Goal: Task Accomplishment & Management: Use online tool/utility

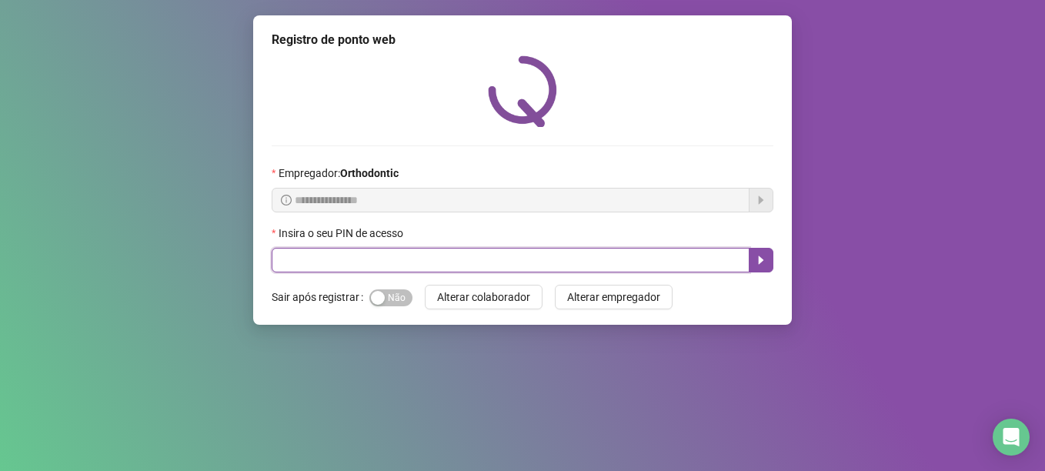
click at [396, 266] on input "text" at bounding box center [511, 260] width 478 height 25
type input "*****"
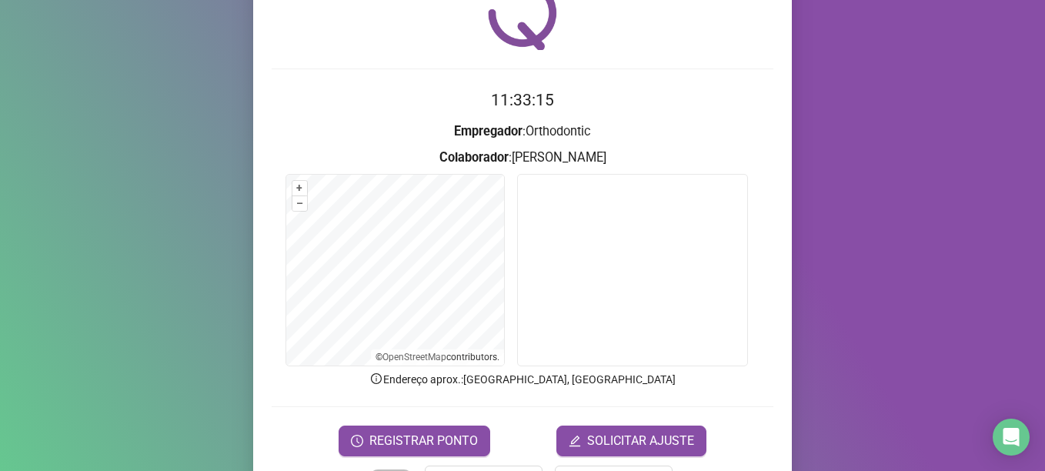
scroll to position [130, 0]
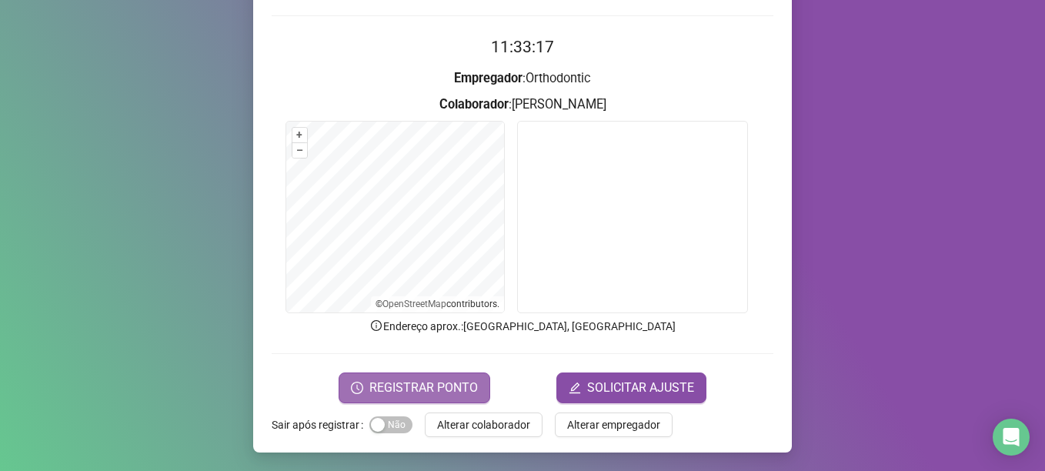
click at [407, 394] on span "REGISTRAR PONTO" at bounding box center [423, 388] width 109 height 18
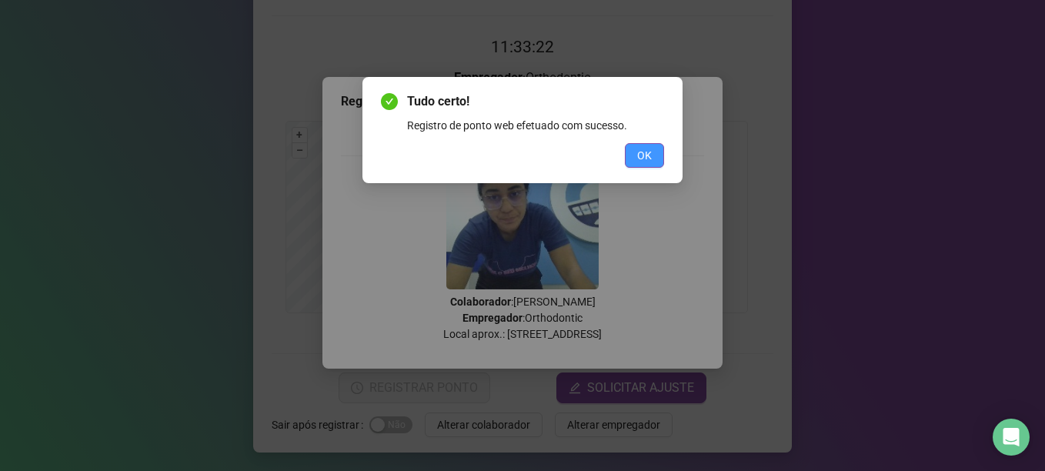
click at [643, 160] on span "OK" at bounding box center [644, 155] width 15 height 17
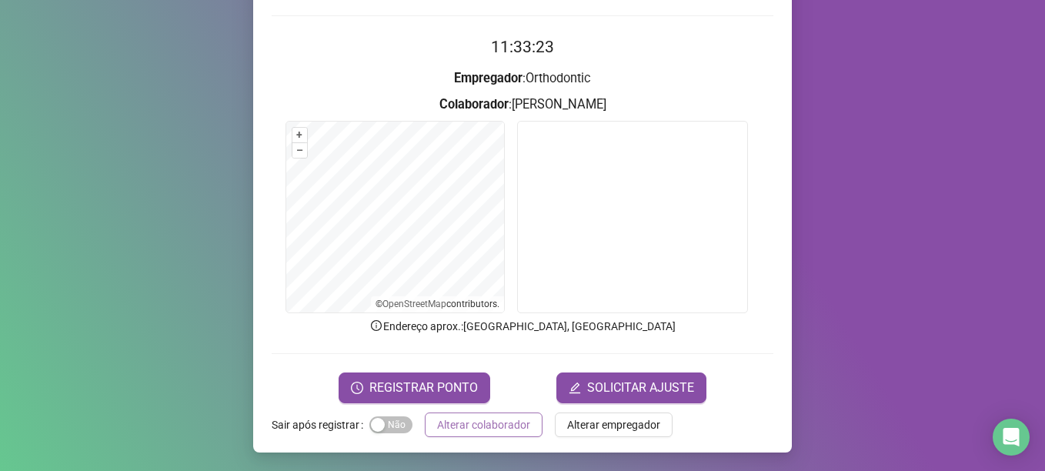
click at [506, 427] on span "Alterar colaborador" at bounding box center [483, 424] width 93 height 17
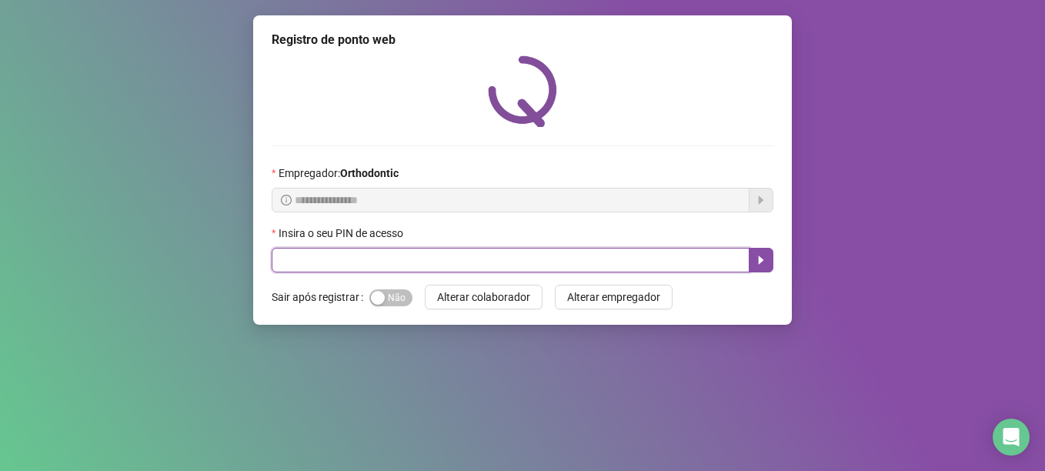
click at [381, 259] on input "text" at bounding box center [511, 260] width 478 height 25
type input "*****"
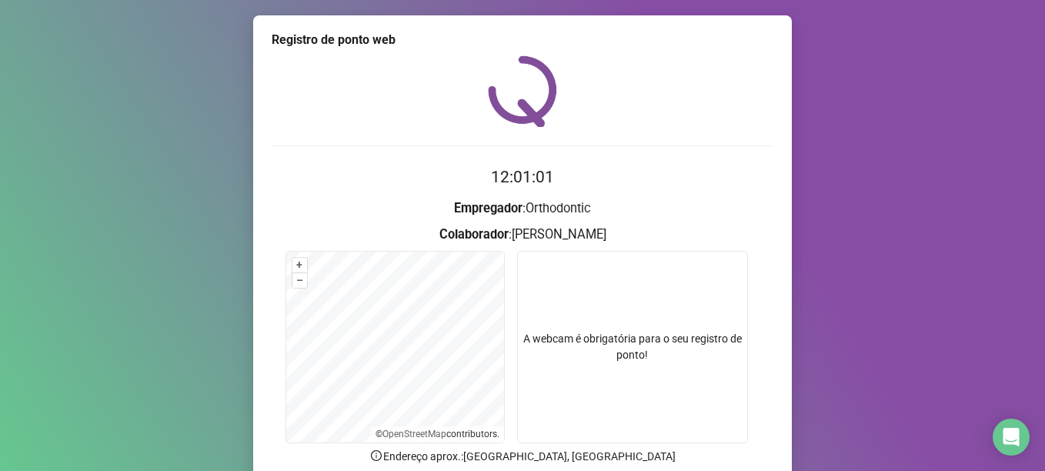
scroll to position [130, 0]
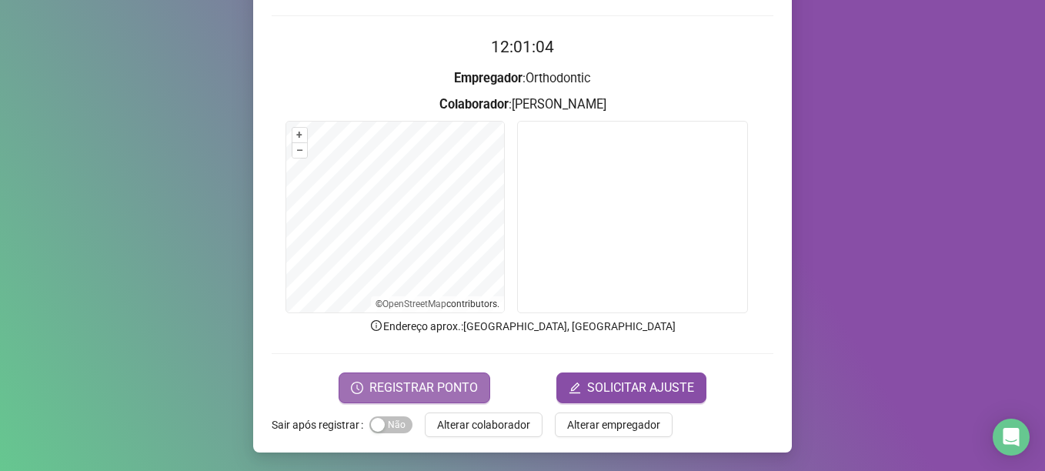
click at [393, 379] on span "REGISTRAR PONTO" at bounding box center [423, 388] width 109 height 18
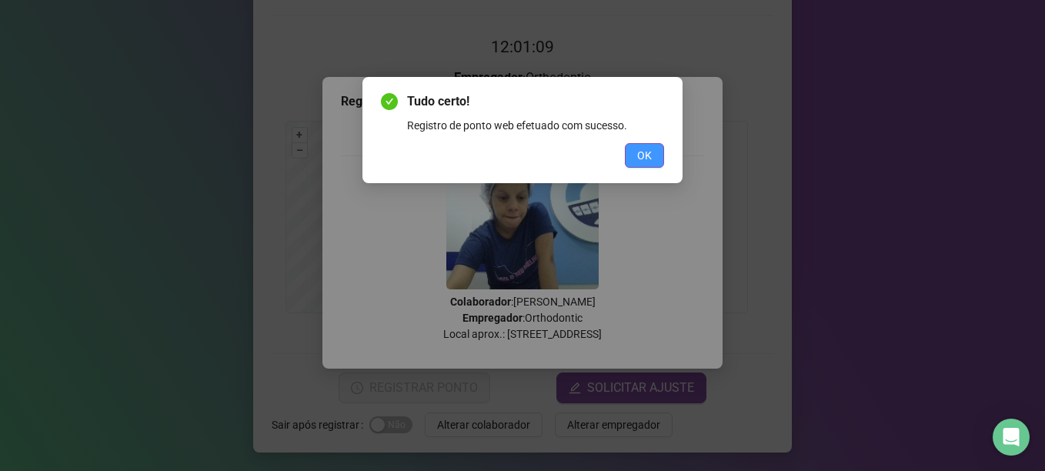
click at [642, 144] on button "OK" at bounding box center [644, 155] width 39 height 25
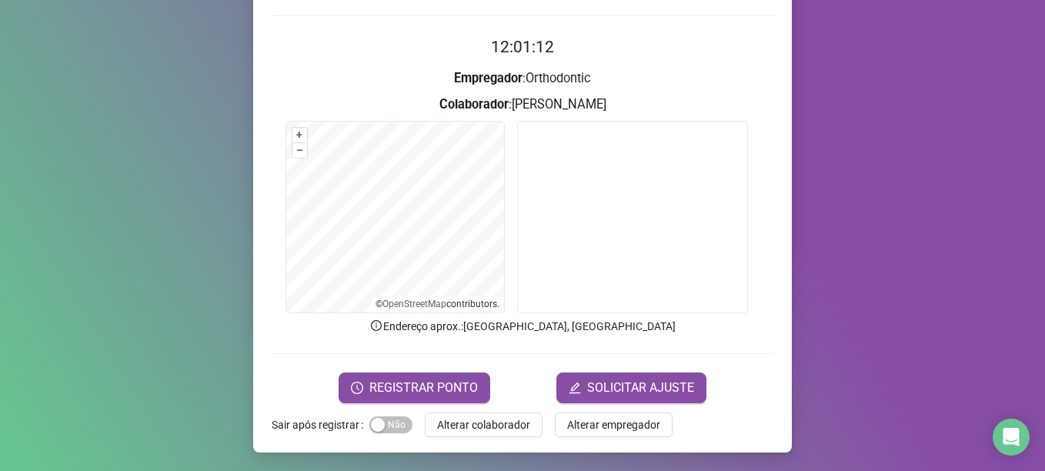
drag, startPoint x: 486, startPoint y: 419, endPoint x: 470, endPoint y: 389, distance: 34.8
click at [486, 419] on span "Alterar colaborador" at bounding box center [483, 424] width 93 height 17
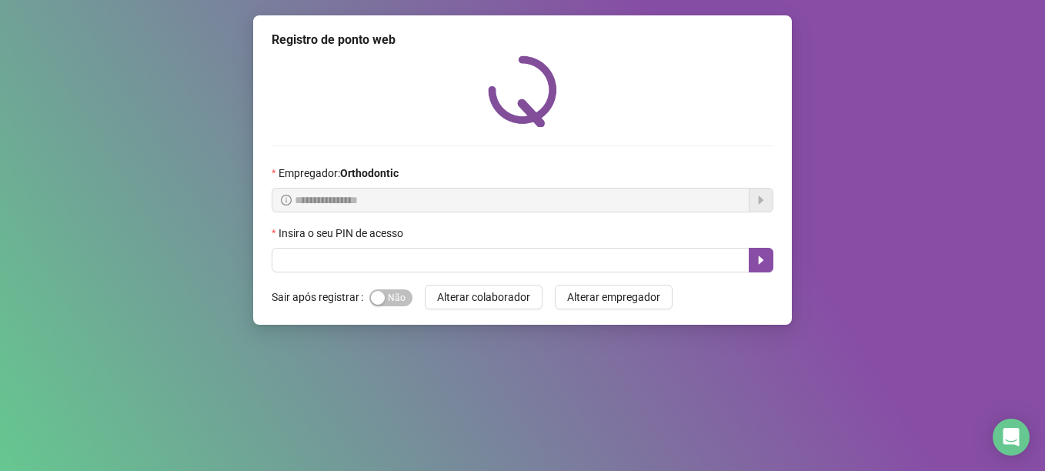
scroll to position [0, 0]
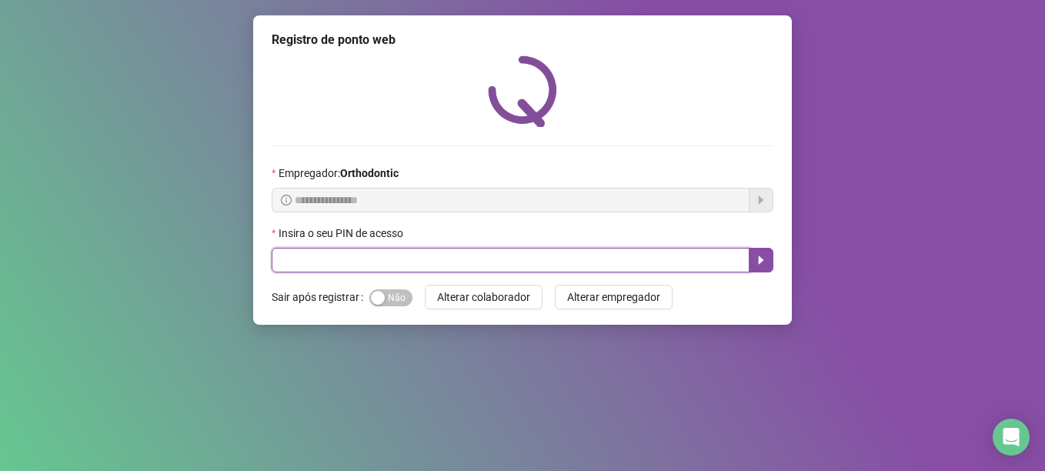
click at [289, 255] on input "text" at bounding box center [511, 260] width 478 height 25
type input "*****"
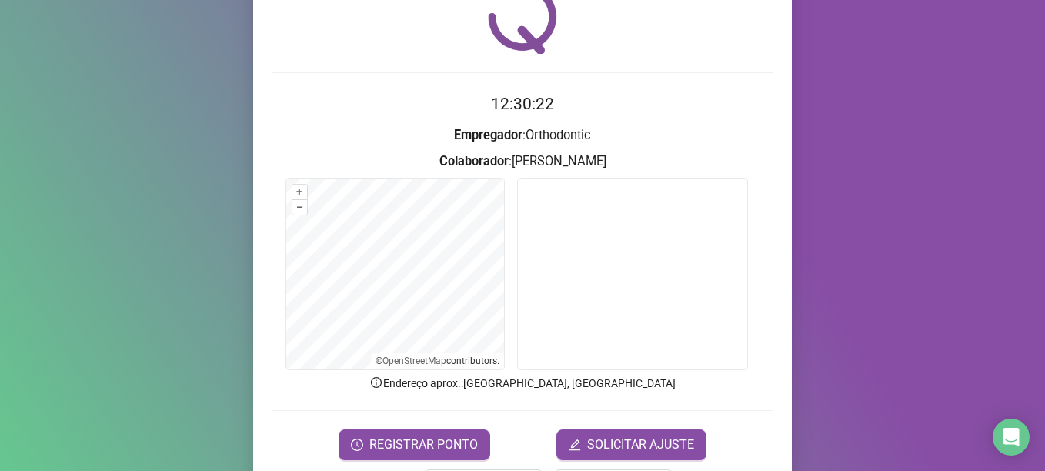
scroll to position [130, 0]
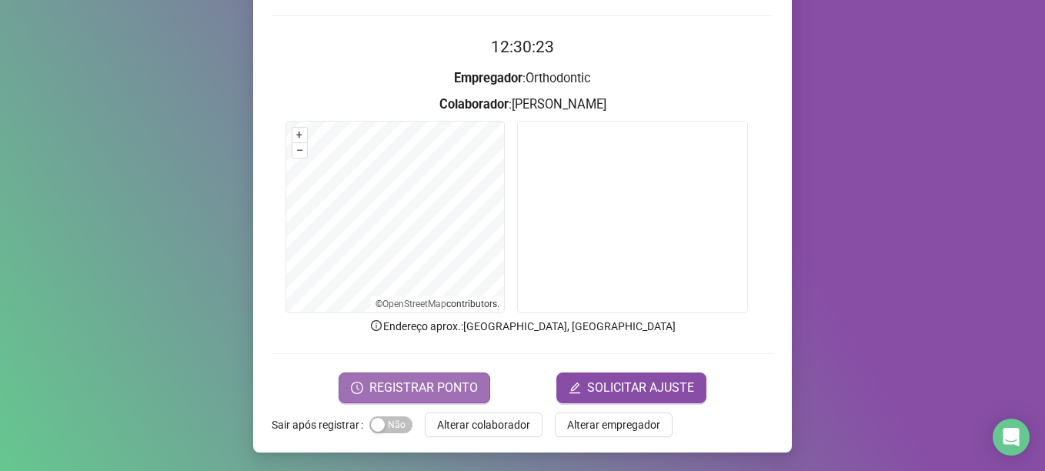
click at [424, 379] on span "REGISTRAR PONTO" at bounding box center [423, 388] width 109 height 18
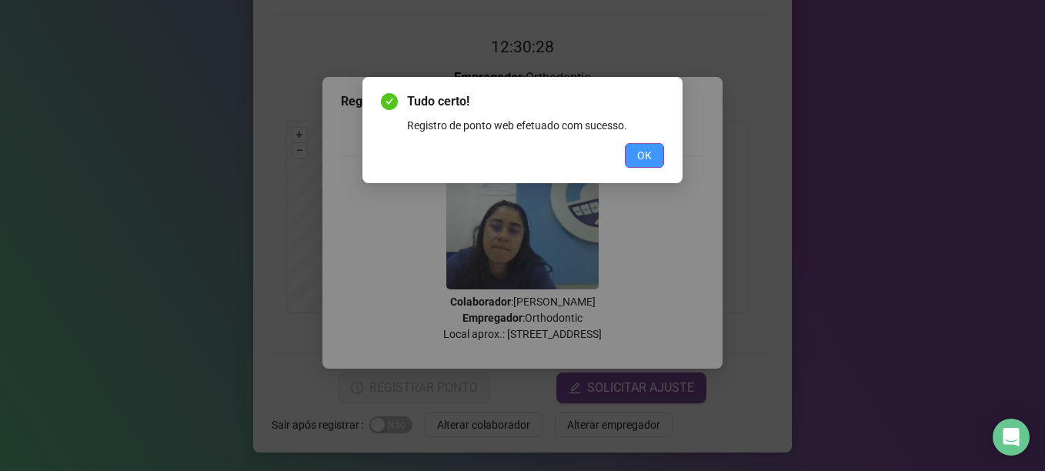
click at [644, 160] on span "OK" at bounding box center [644, 155] width 15 height 17
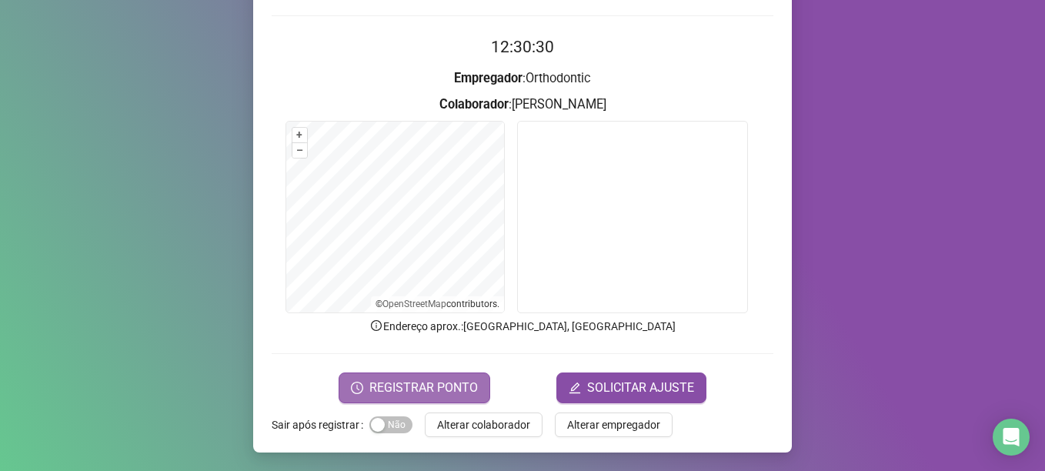
click at [399, 379] on span "REGISTRAR PONTO" at bounding box center [423, 388] width 109 height 18
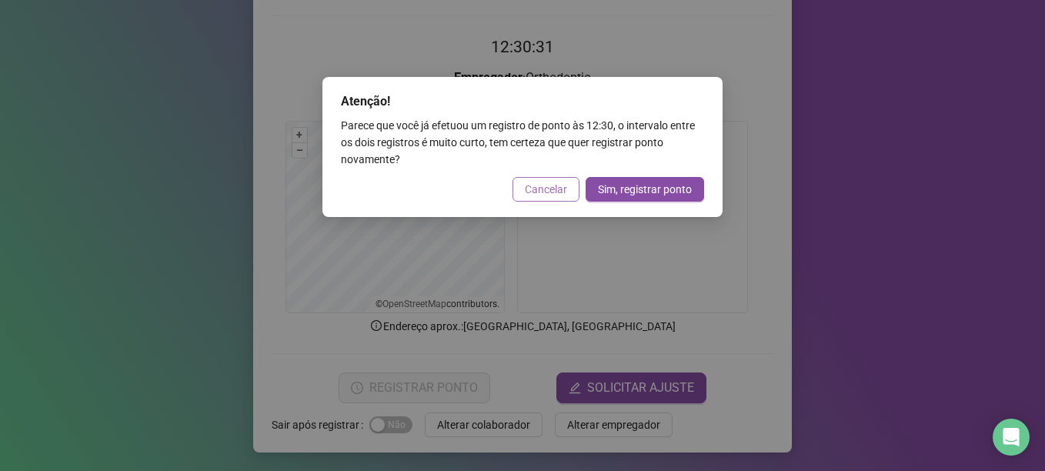
click at [533, 189] on span "Cancelar" at bounding box center [546, 189] width 42 height 17
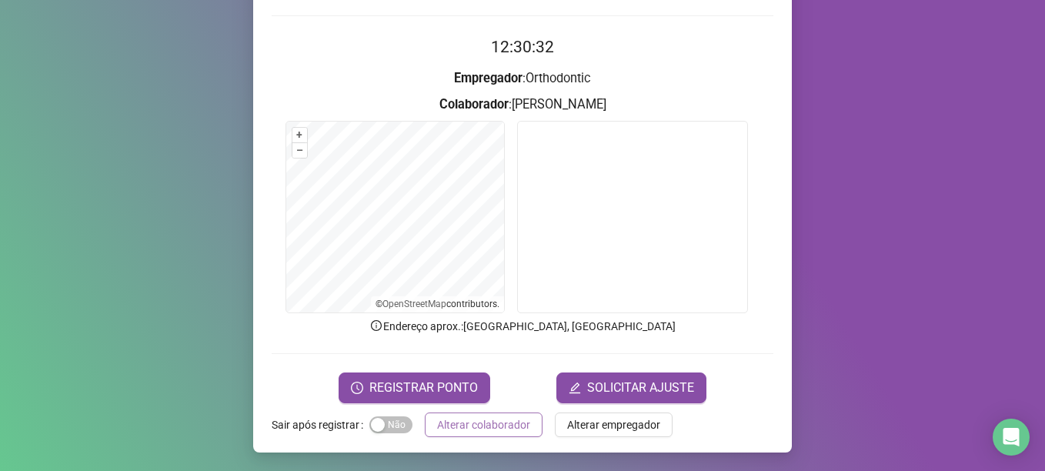
click at [497, 432] on span "Alterar colaborador" at bounding box center [483, 424] width 93 height 17
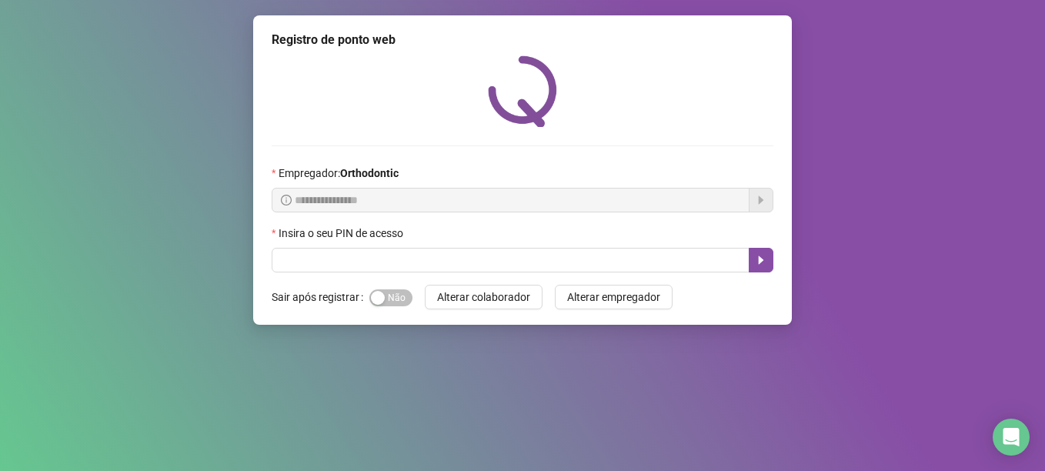
click at [389, 245] on div "Insira o seu PIN de acesso" at bounding box center [523, 236] width 502 height 23
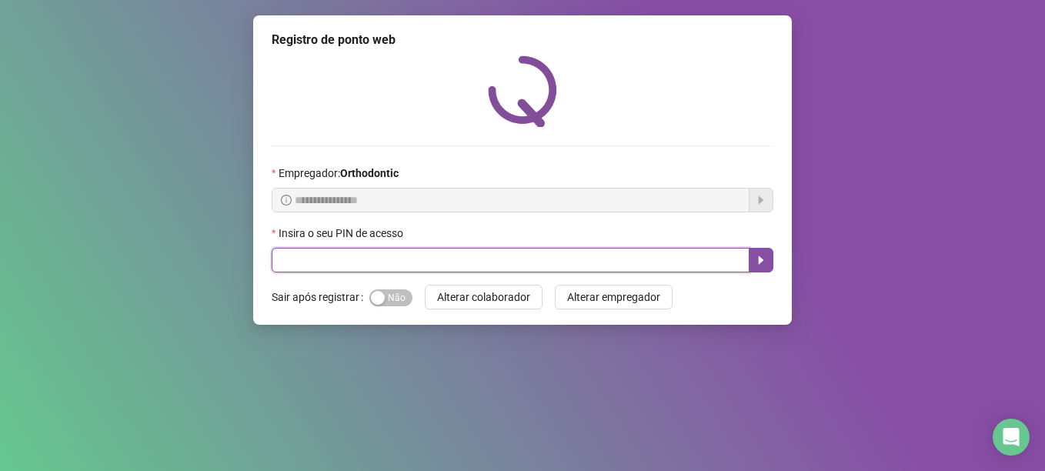
click at [387, 251] on input "text" at bounding box center [511, 260] width 478 height 25
type input "*****"
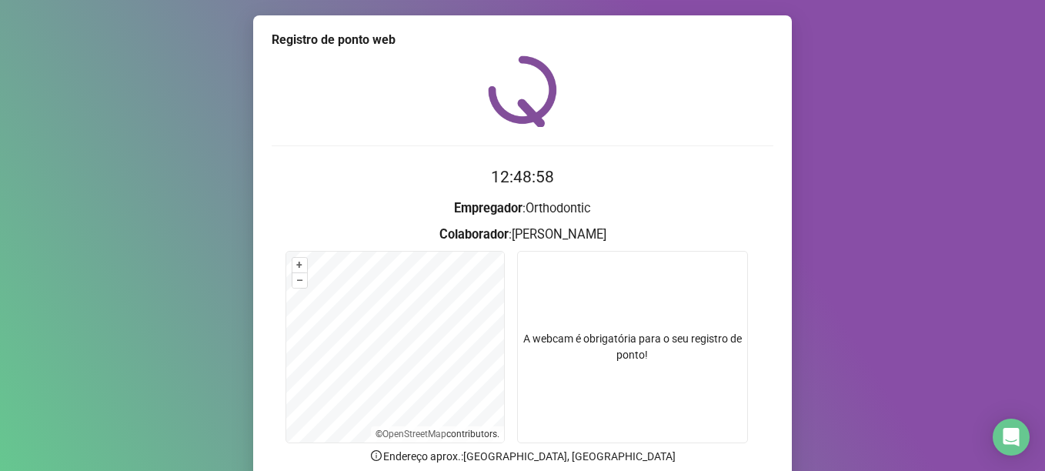
scroll to position [130, 0]
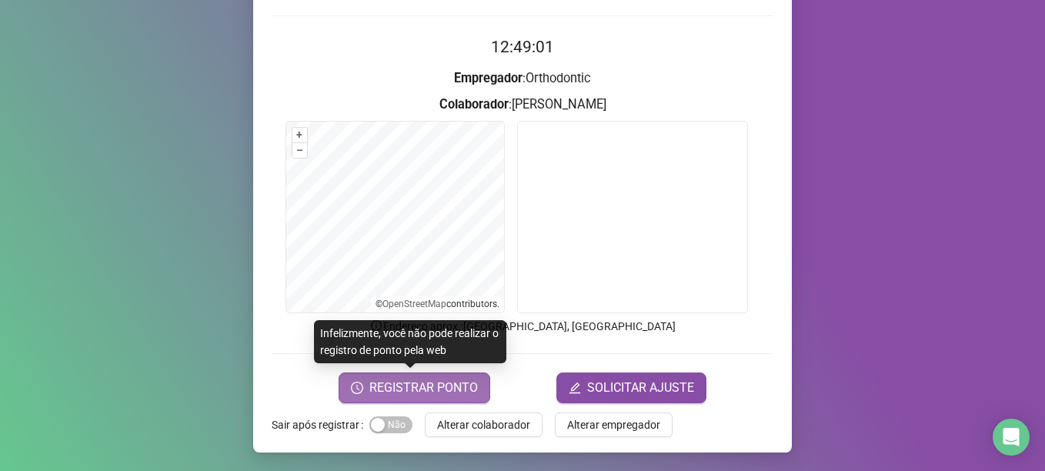
click at [421, 390] on span "REGISTRAR PONTO" at bounding box center [423, 388] width 109 height 18
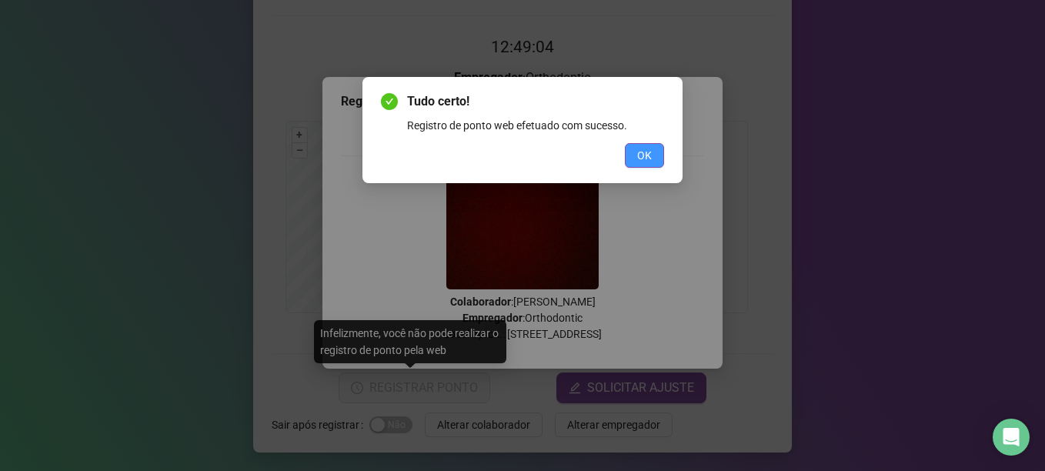
click at [642, 153] on span "OK" at bounding box center [644, 155] width 15 height 17
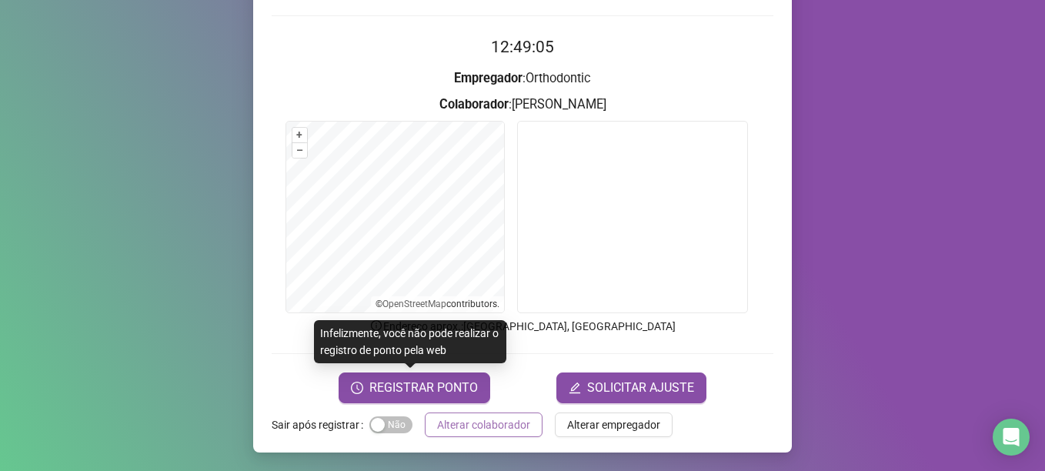
click at [485, 418] on span "Alterar colaborador" at bounding box center [483, 424] width 93 height 17
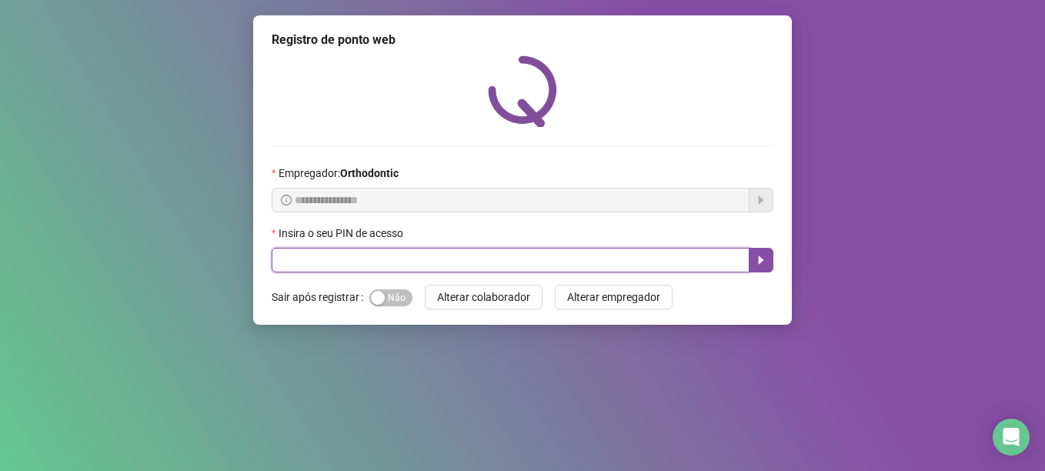
click at [412, 257] on input "text" at bounding box center [511, 260] width 478 height 25
type input "*****"
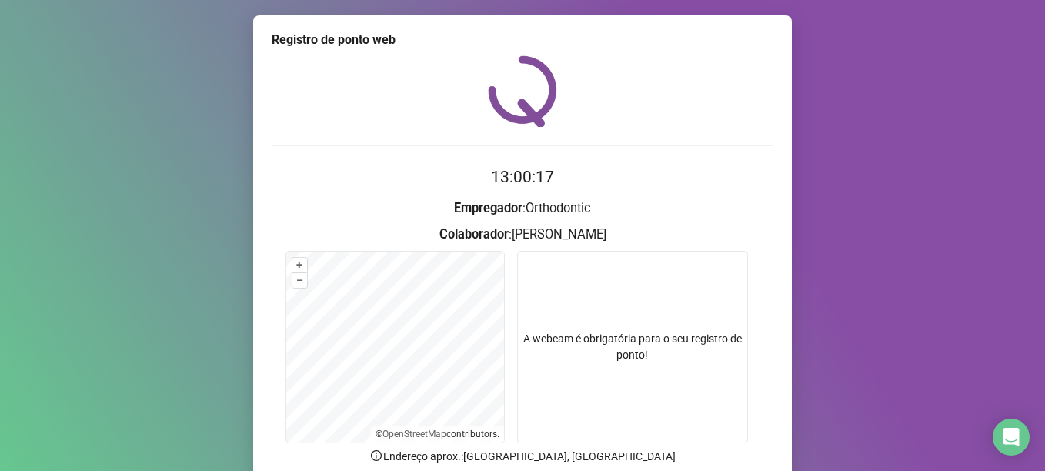
scroll to position [77, 0]
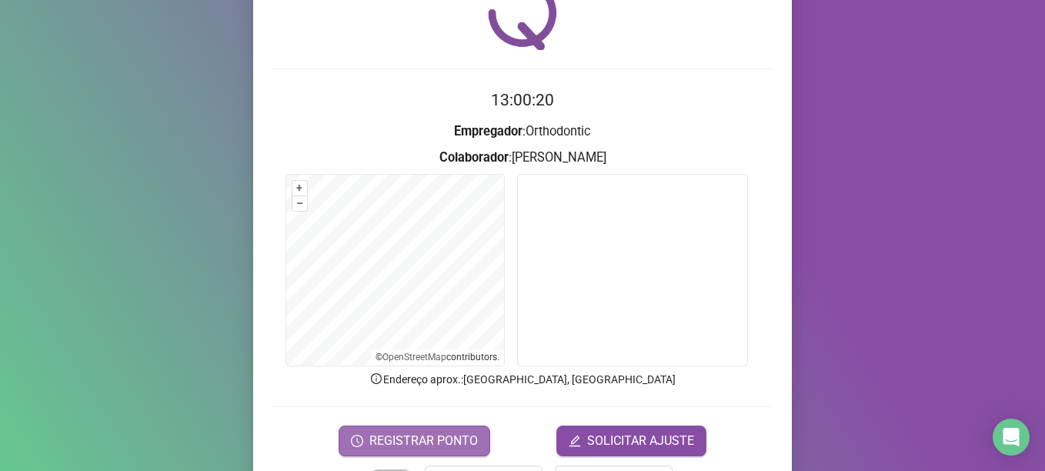
click at [439, 444] on span "REGISTRAR PONTO" at bounding box center [423, 441] width 109 height 18
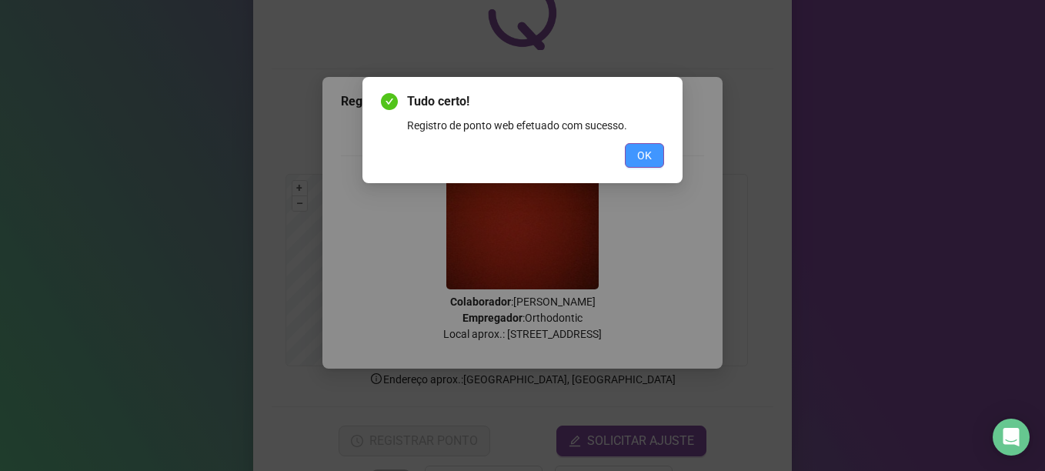
click at [653, 144] on button "OK" at bounding box center [644, 155] width 39 height 25
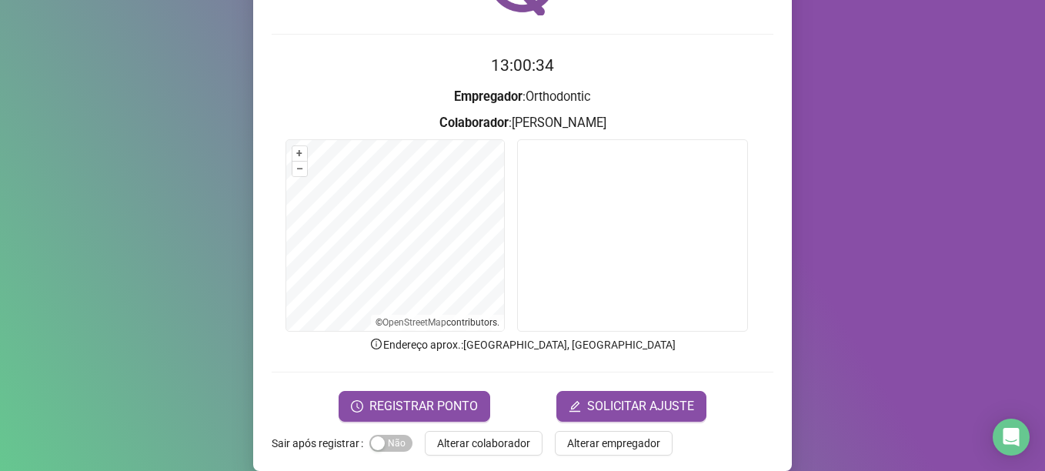
scroll to position [130, 0]
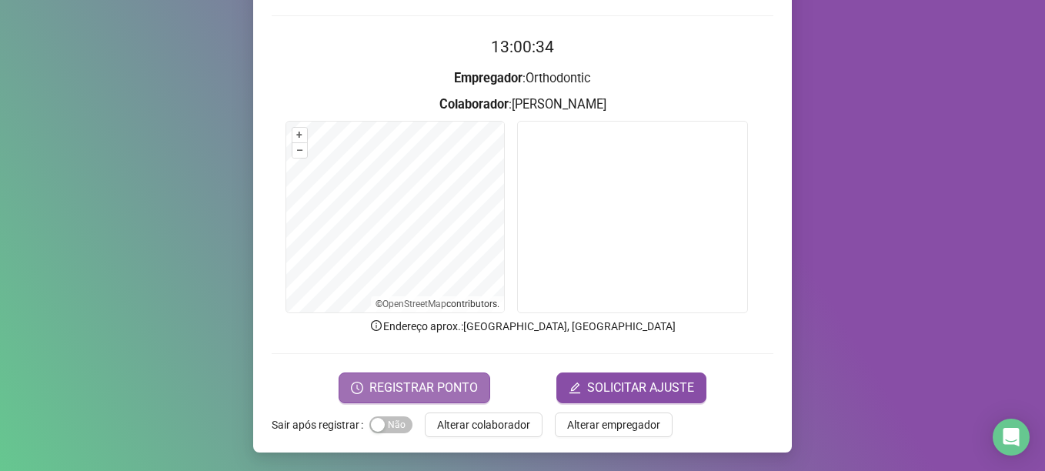
click at [421, 392] on span "REGISTRAR PONTO" at bounding box center [423, 388] width 109 height 18
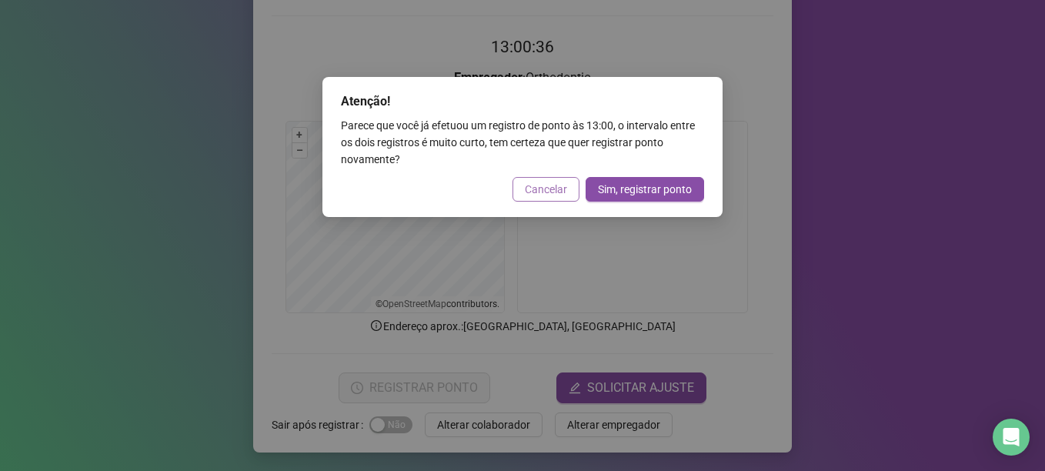
click at [545, 184] on span "Cancelar" at bounding box center [546, 189] width 42 height 17
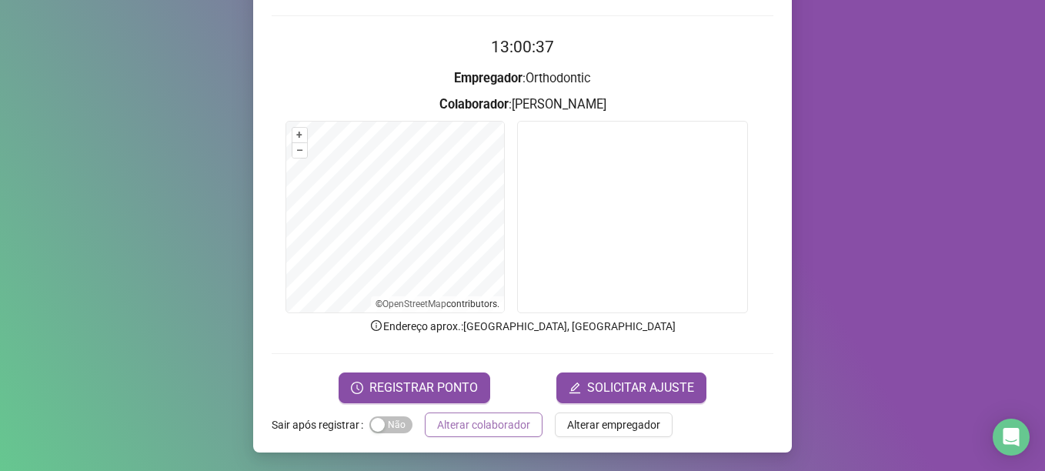
click at [469, 425] on span "Alterar colaborador" at bounding box center [483, 424] width 93 height 17
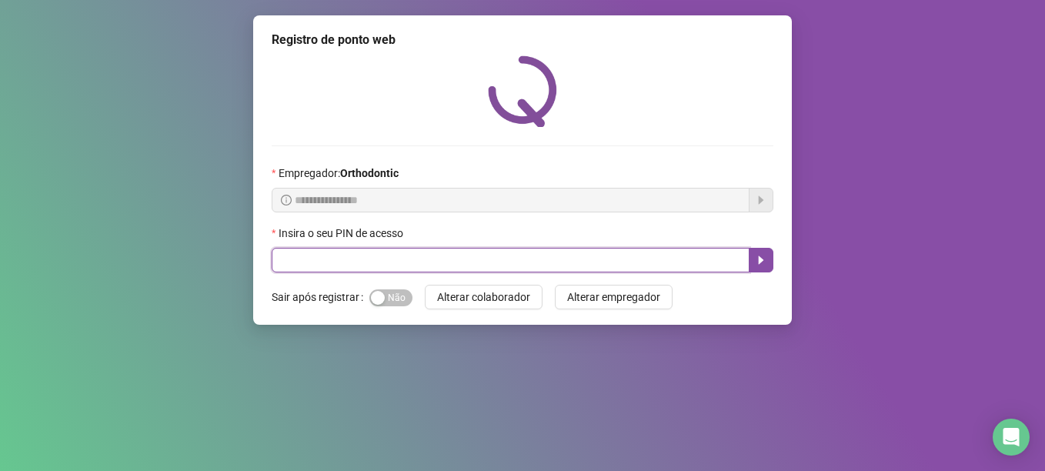
click at [429, 253] on input "text" at bounding box center [511, 260] width 478 height 25
type input "*****"
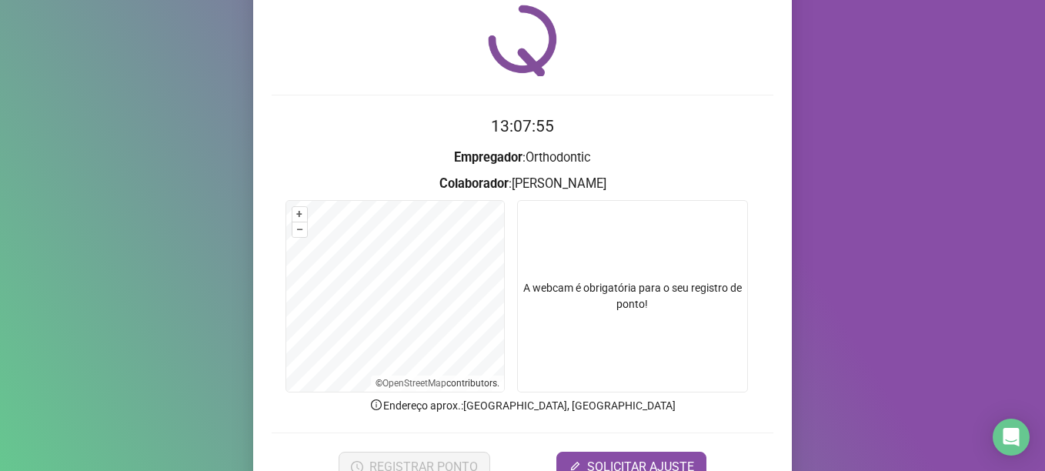
scroll to position [77, 0]
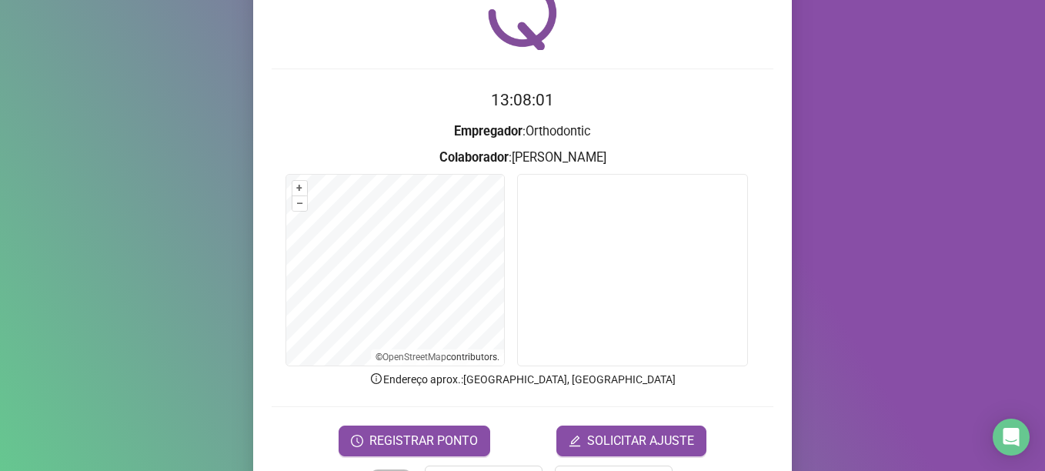
click at [441, 456] on div "Registro de ponto web 13:08:01 Empregador : Orthodontic Colaborador : [PERSON_N…" at bounding box center [522, 221] width 539 height 567
click at [433, 450] on button "REGISTRAR PONTO" at bounding box center [415, 441] width 152 height 31
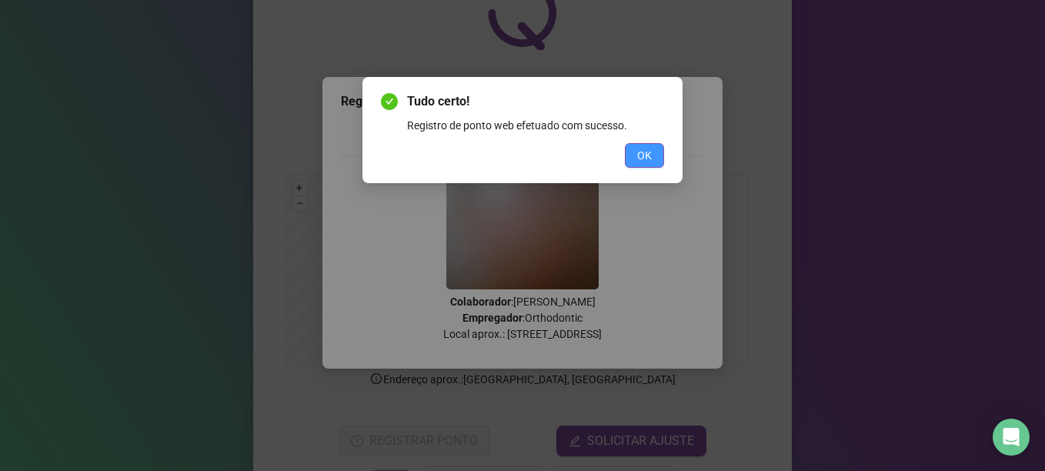
click at [645, 154] on span "OK" at bounding box center [644, 155] width 15 height 17
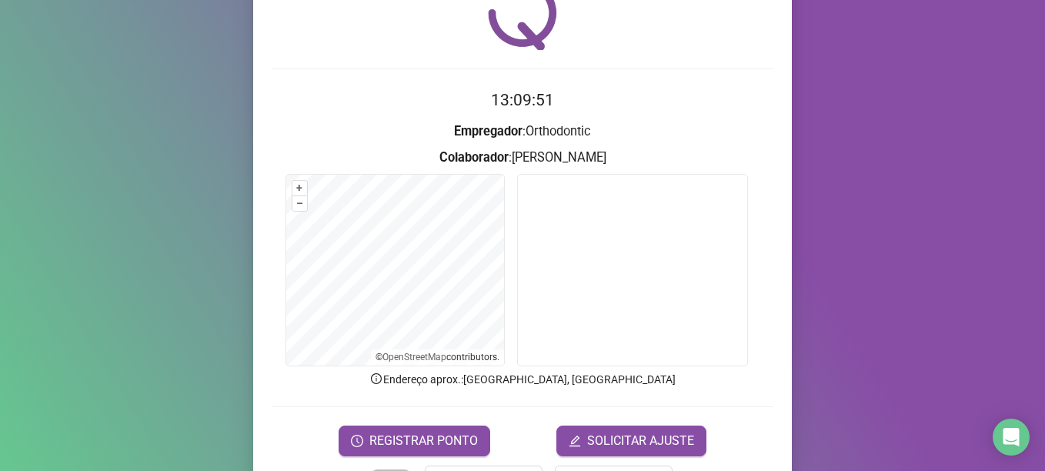
scroll to position [130, 0]
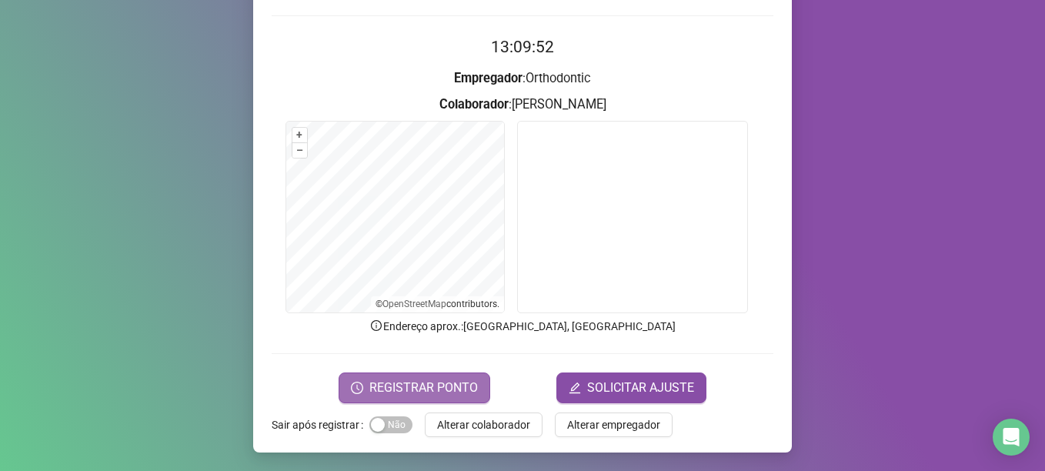
click at [413, 389] on span "REGISTRAR PONTO" at bounding box center [423, 388] width 109 height 18
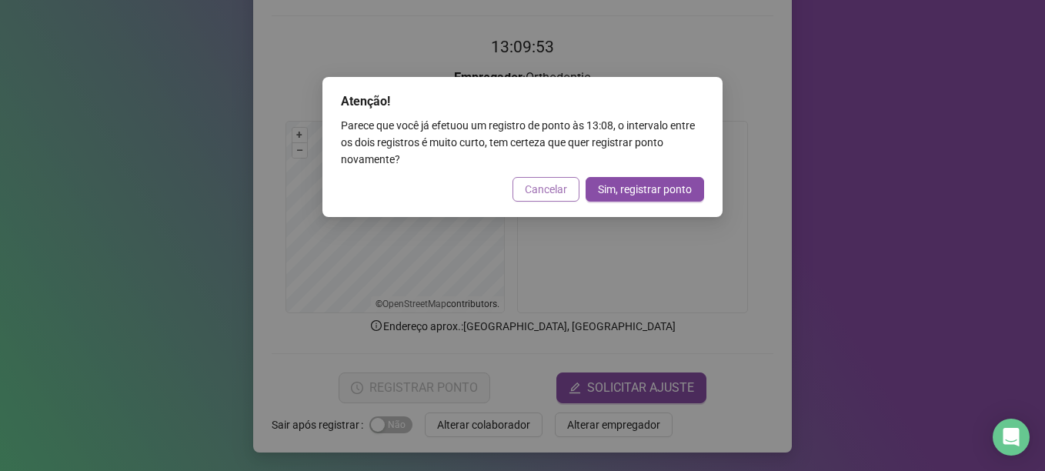
click at [530, 192] on span "Cancelar" at bounding box center [546, 189] width 42 height 17
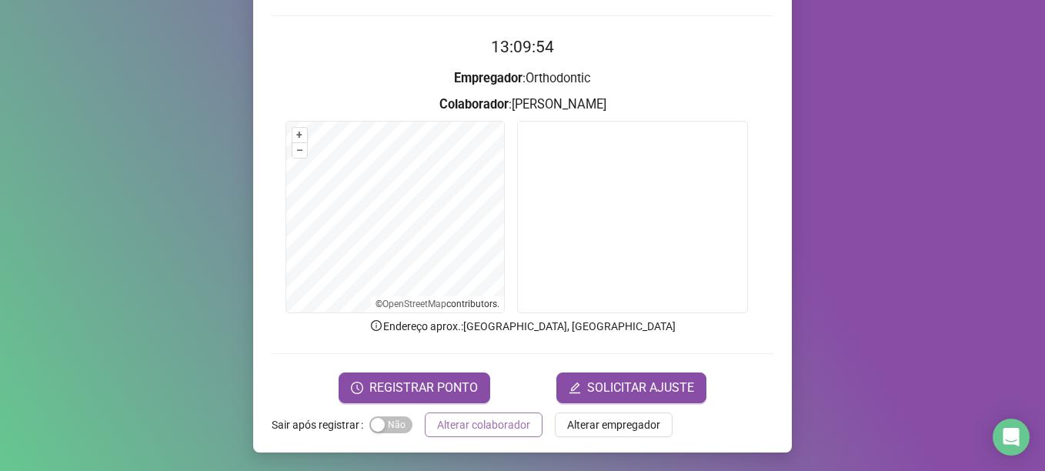
click at [476, 423] on span "Alterar colaborador" at bounding box center [483, 424] width 93 height 17
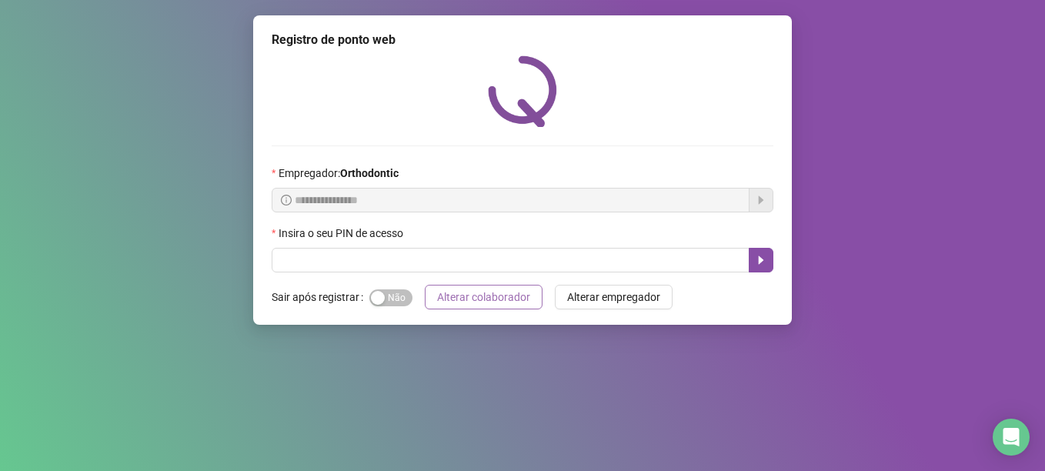
scroll to position [0, 0]
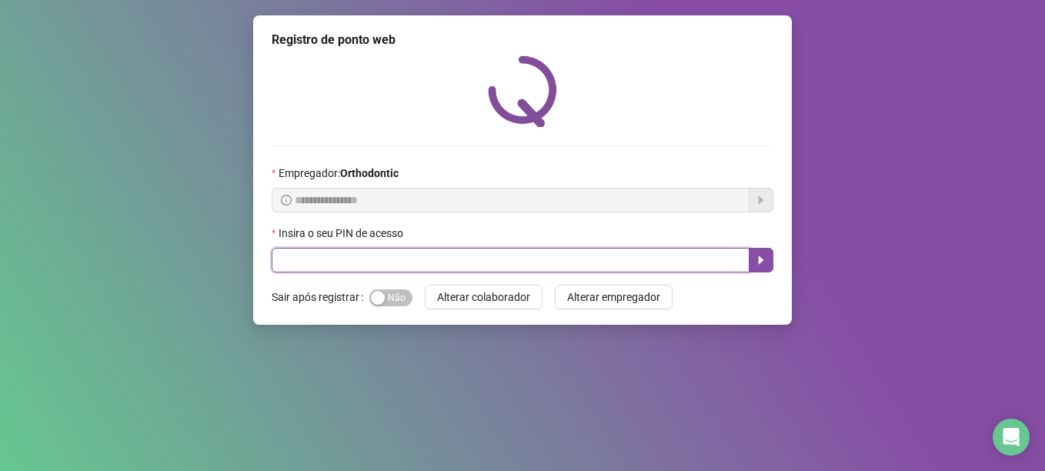
click at [442, 265] on input "text" at bounding box center [511, 260] width 478 height 25
type input "*****"
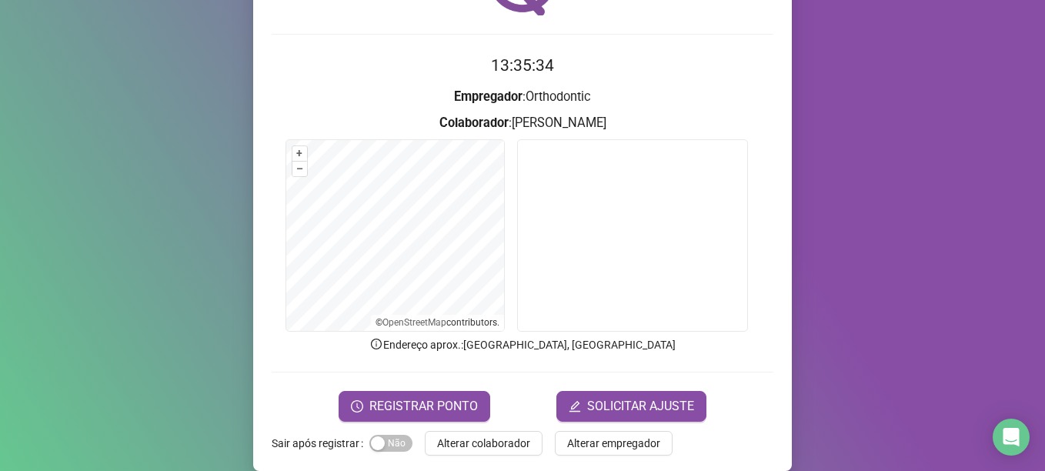
scroll to position [130, 0]
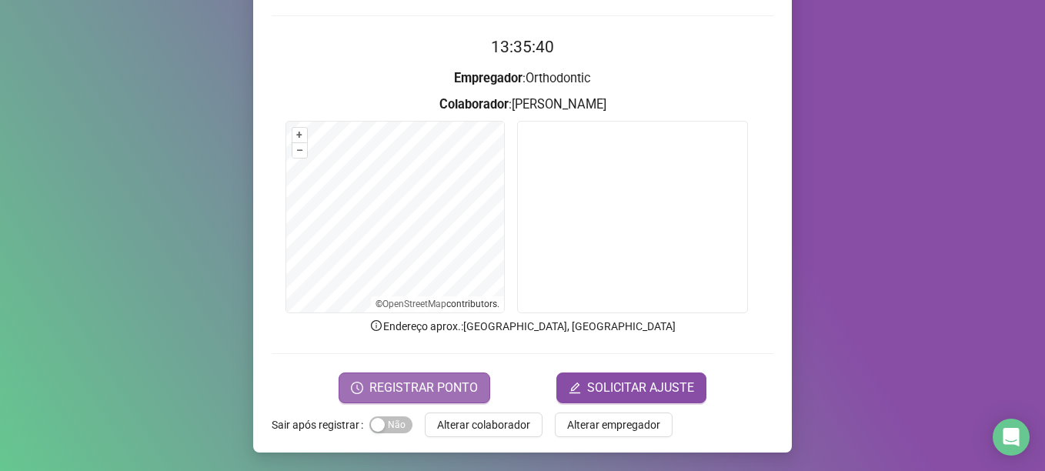
click at [425, 393] on span "REGISTRAR PONTO" at bounding box center [423, 388] width 109 height 18
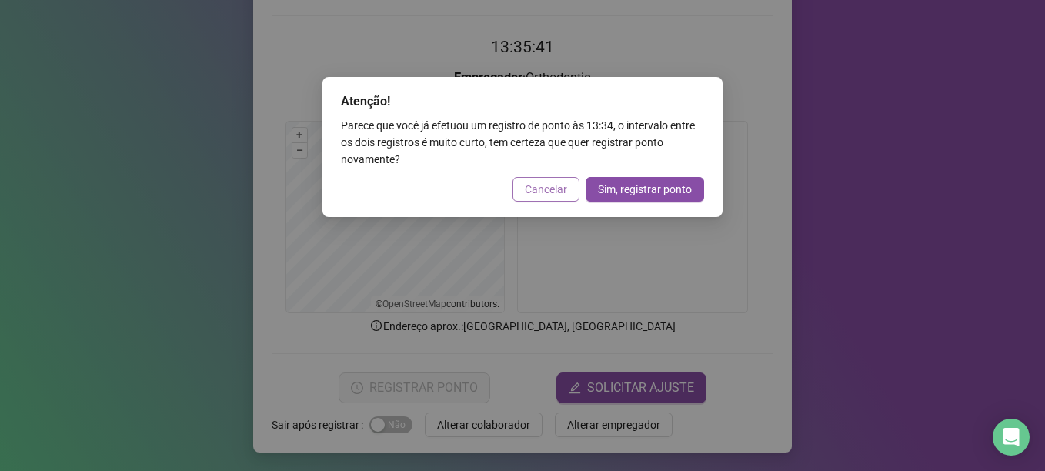
click at [550, 192] on span "Cancelar" at bounding box center [546, 189] width 42 height 17
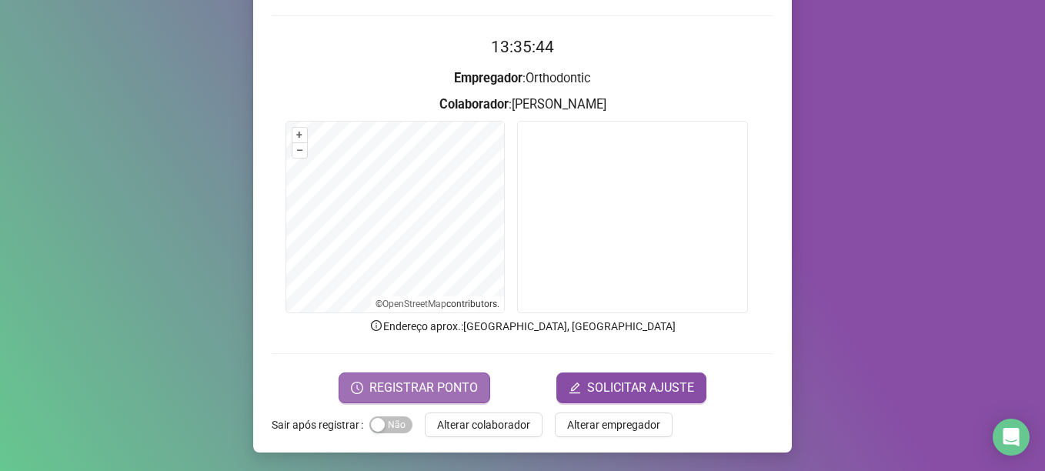
click at [406, 388] on span "REGISTRAR PONTO" at bounding box center [423, 388] width 109 height 18
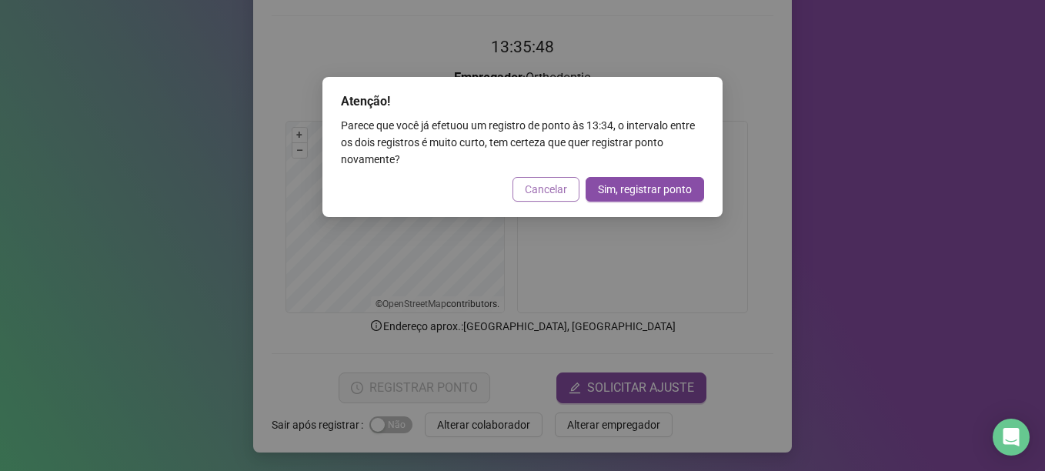
click at [555, 188] on span "Cancelar" at bounding box center [546, 189] width 42 height 17
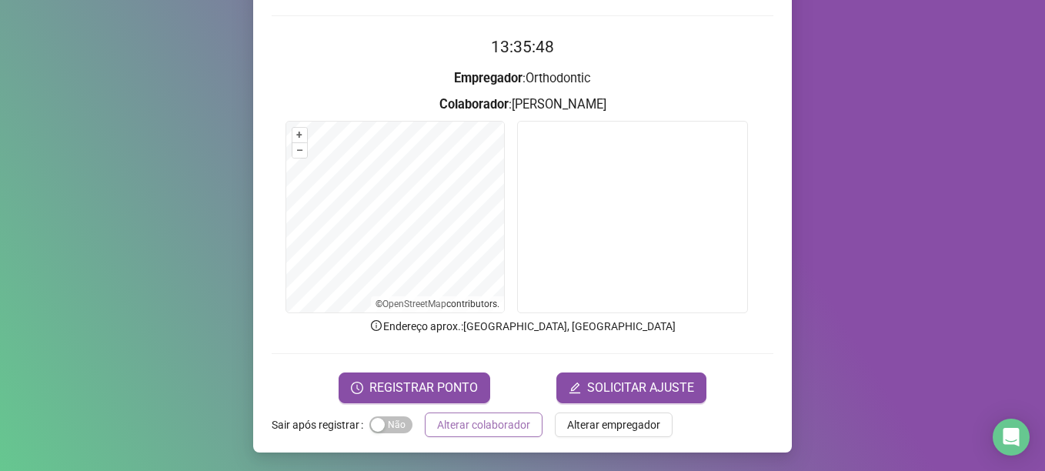
click at [468, 429] on span "Alterar colaborador" at bounding box center [483, 424] width 93 height 17
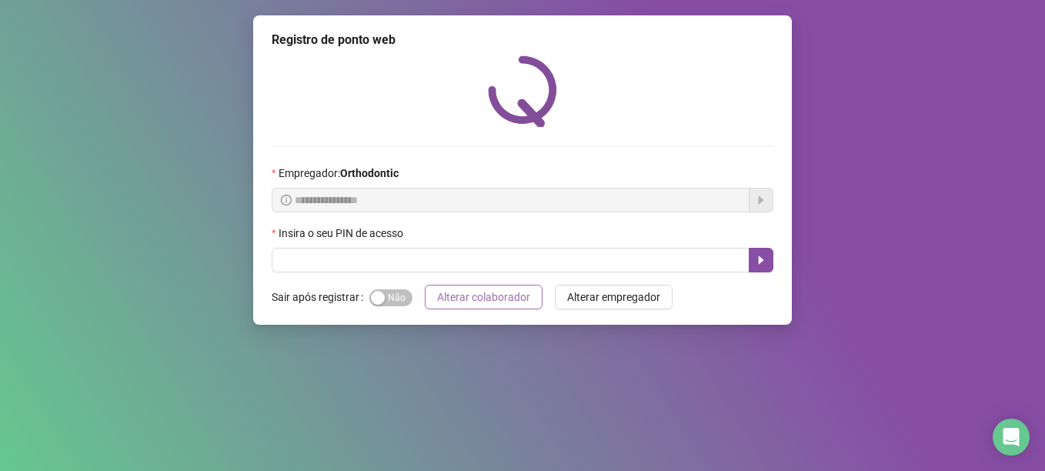
scroll to position [0, 0]
